Goal: Find specific page/section: Find specific page/section

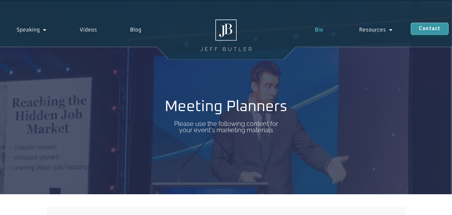
click at [317, 31] on link "Bio" at bounding box center [319, 30] width 44 height 14
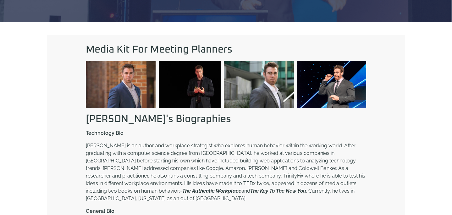
scroll to position [174, 0]
